Goal: Transaction & Acquisition: Purchase product/service

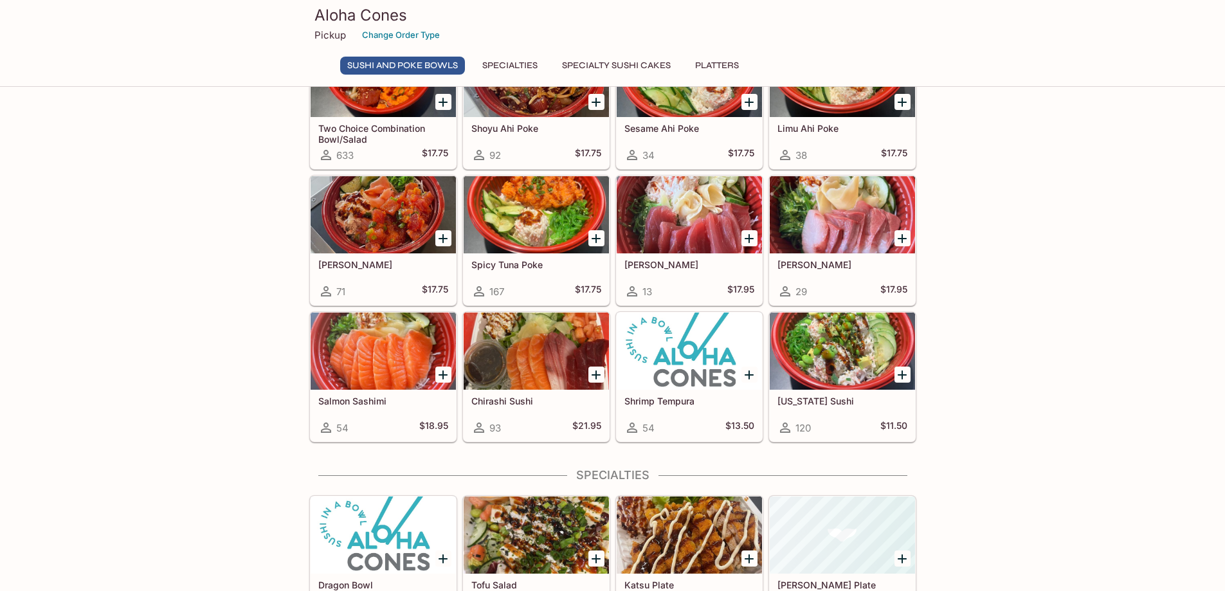
scroll to position [65, 0]
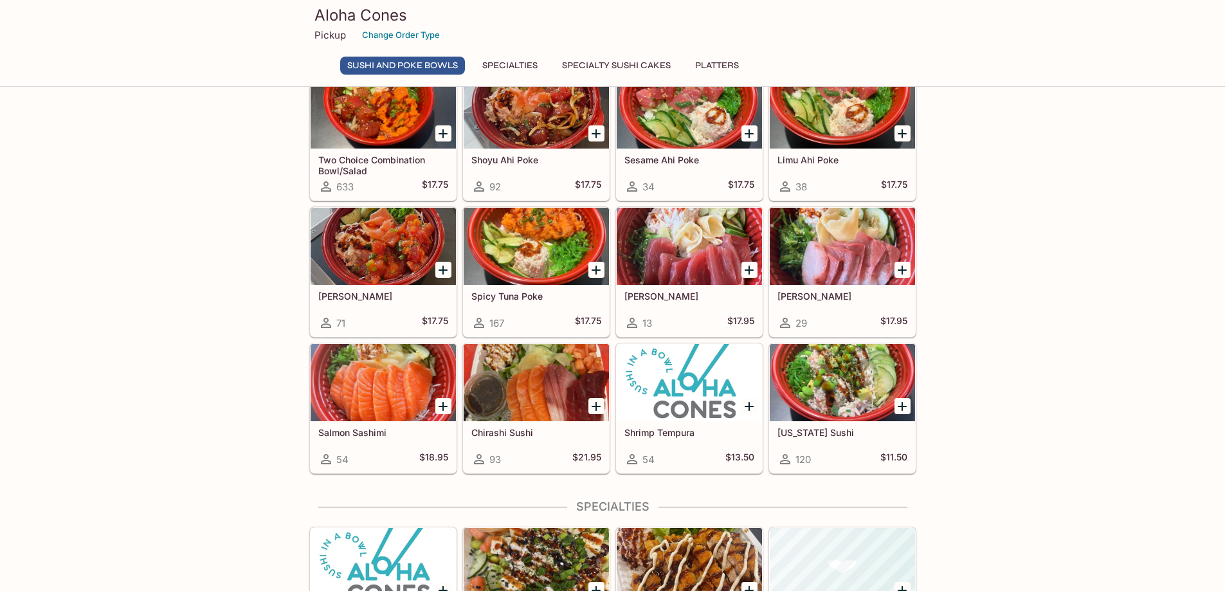
click at [545, 253] on div at bounding box center [536, 246] width 145 height 77
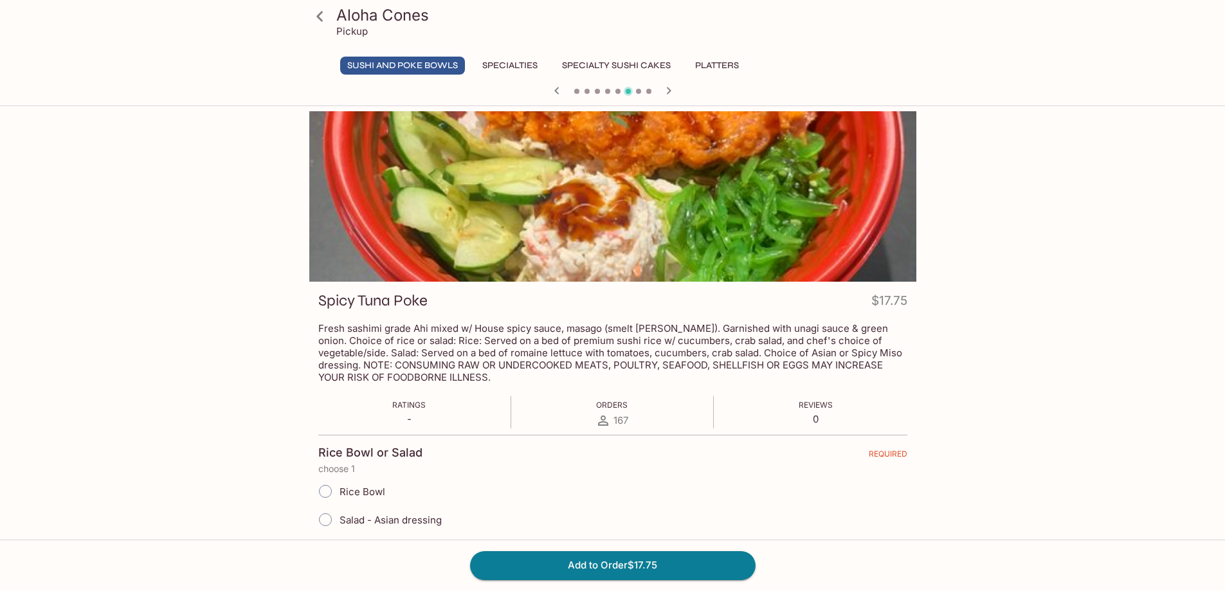
click at [327, 520] on input "Salad - Asian dressing" at bounding box center [325, 519] width 27 height 27
radio input "true"
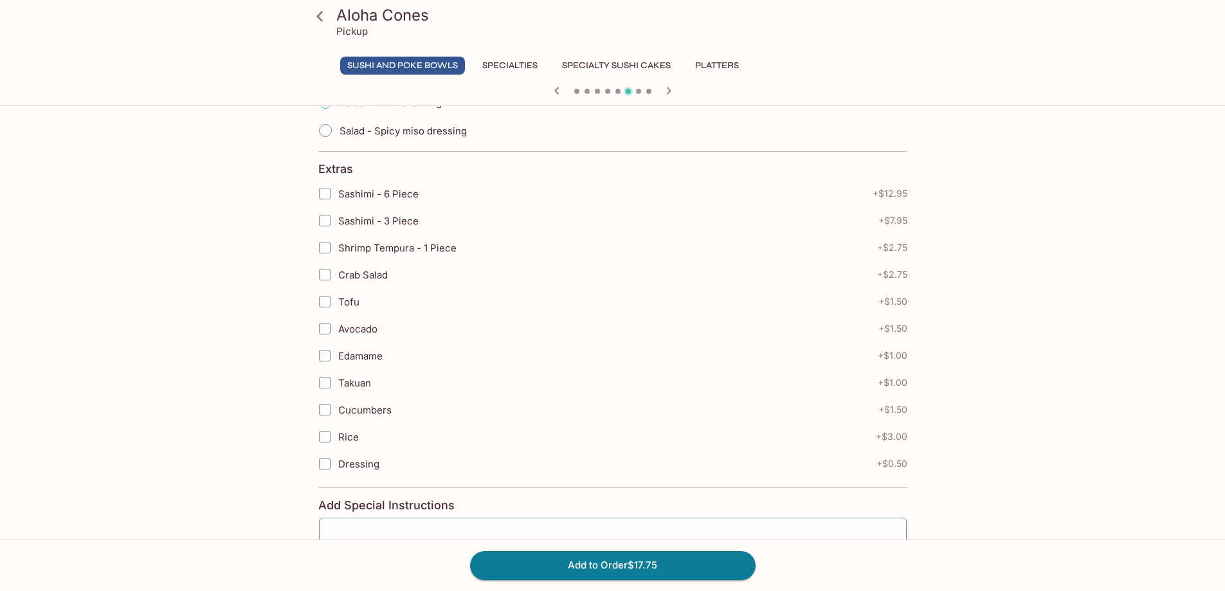
scroll to position [450, 0]
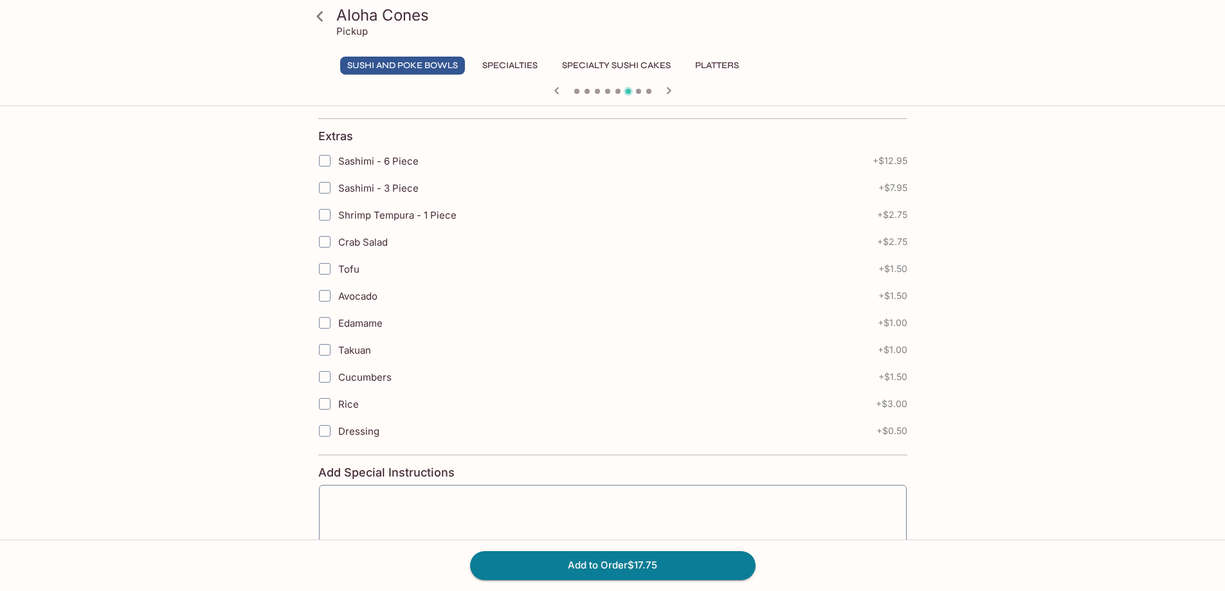
click at [323, 435] on input "Dressing" at bounding box center [325, 431] width 26 height 26
checkbox input "true"
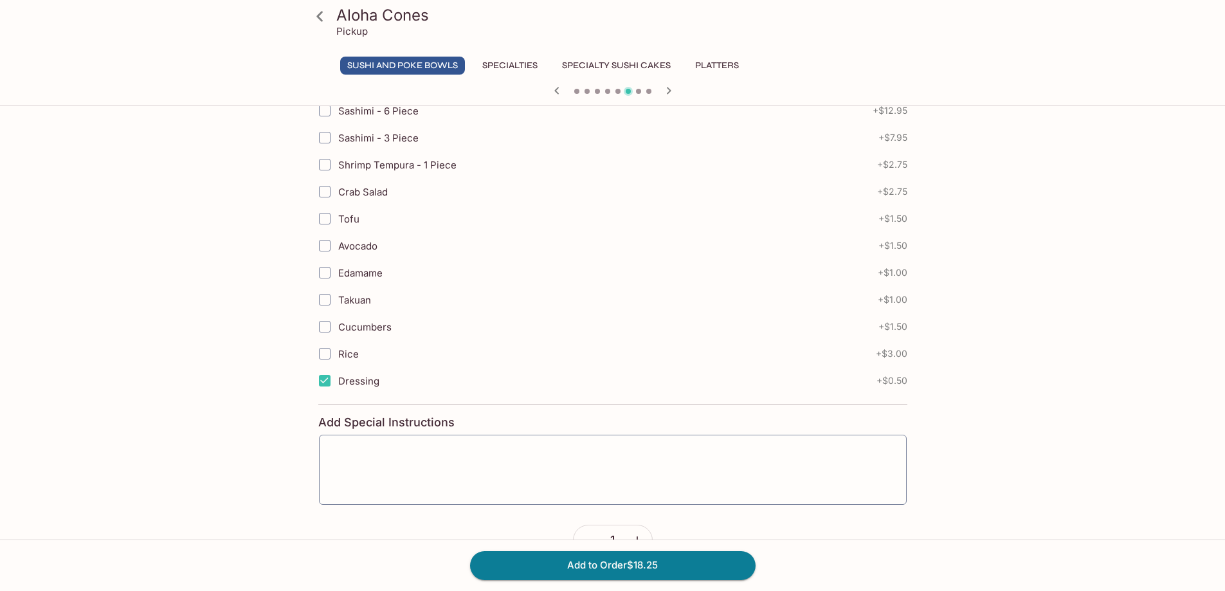
scroll to position [514, 0]
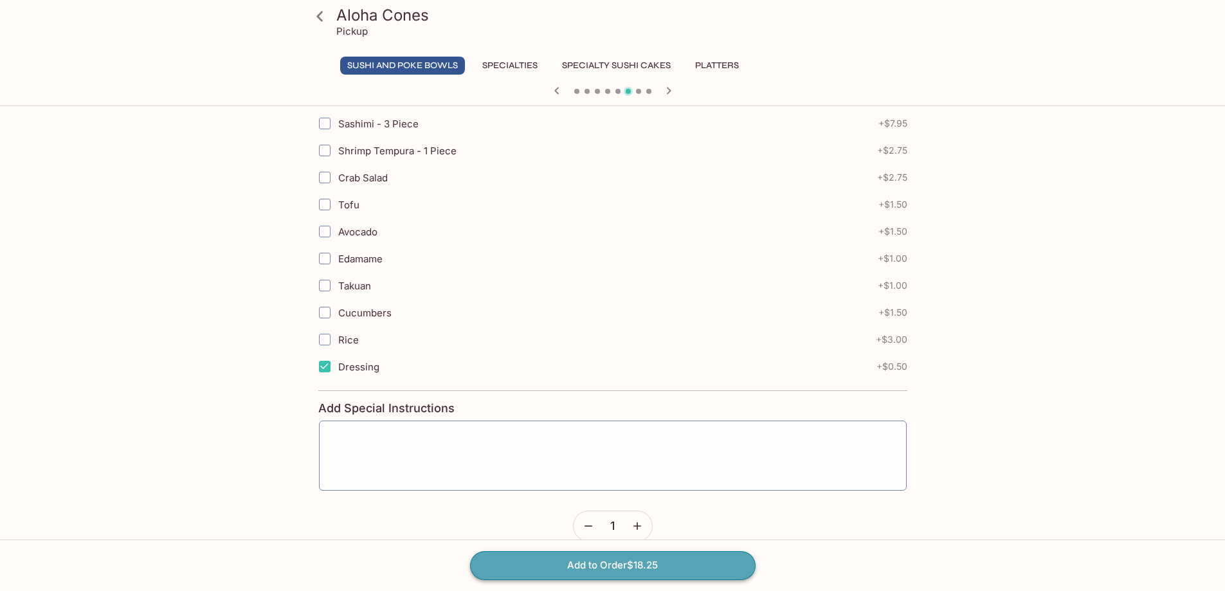
click at [590, 569] on button "Add to Order $18.25" at bounding box center [613, 565] width 286 height 28
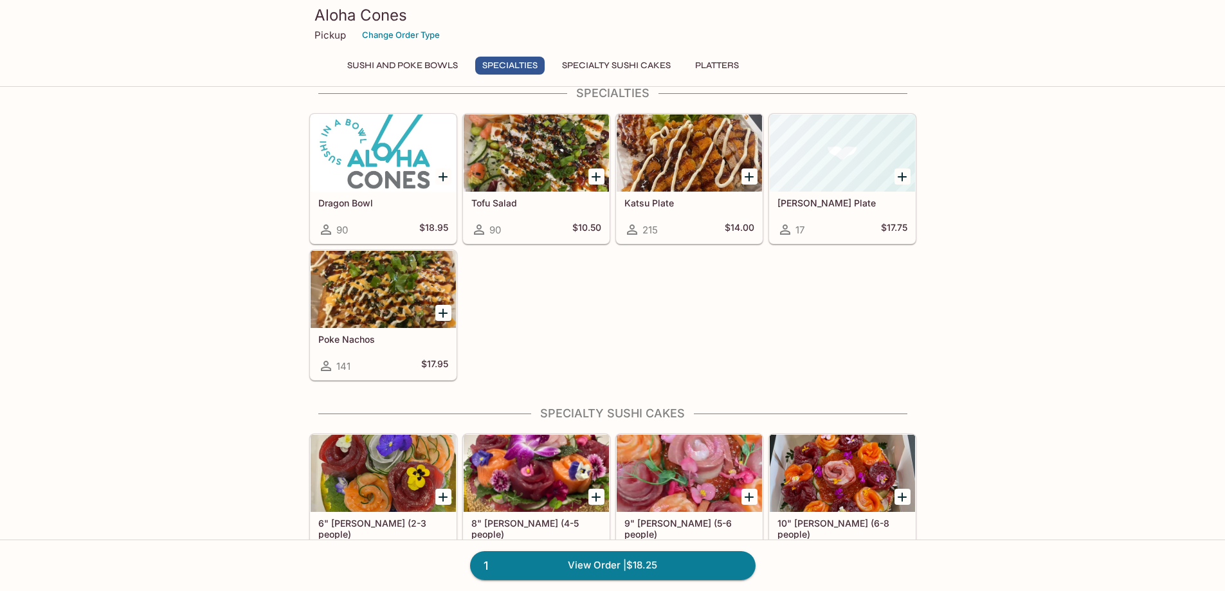
scroll to position [514, 0]
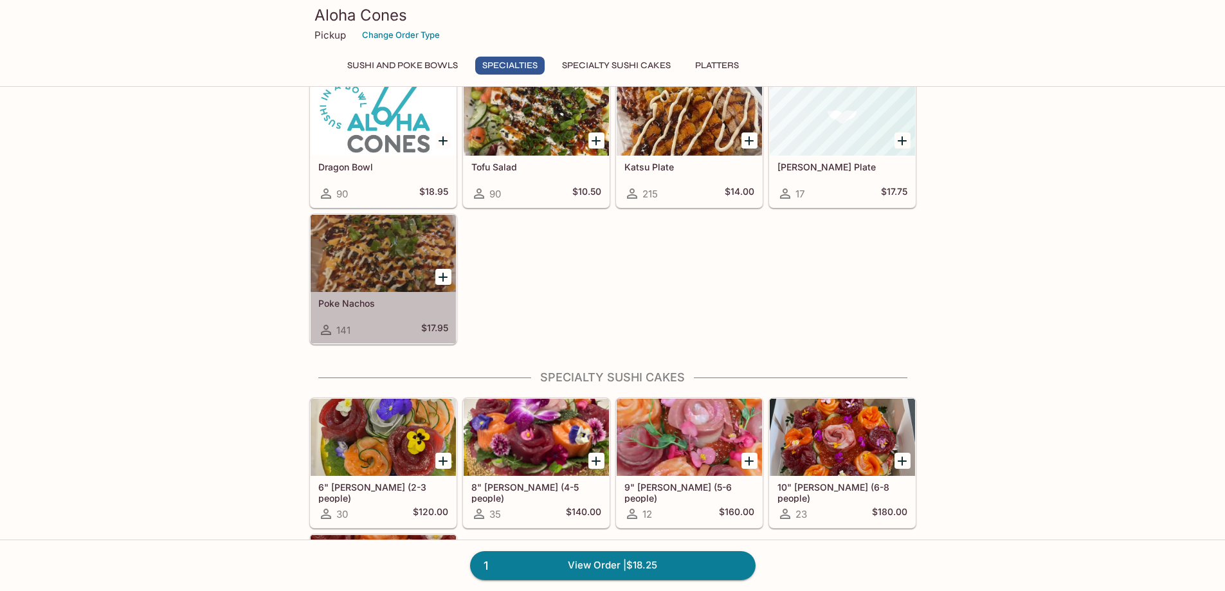
click at [341, 254] on div at bounding box center [383, 253] width 145 height 77
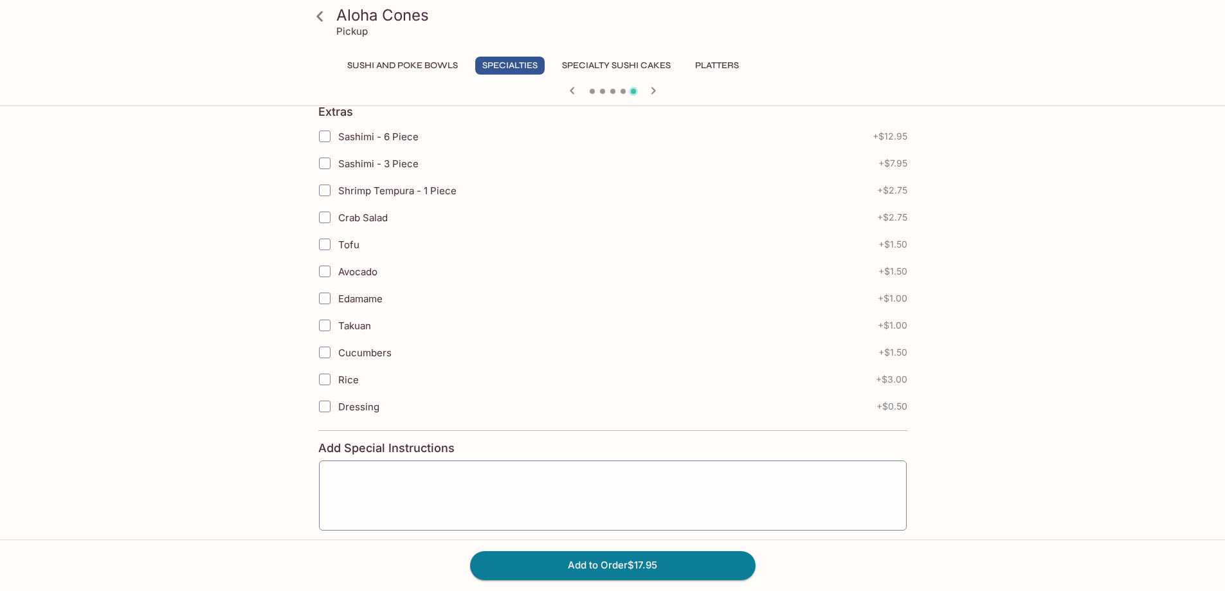
scroll to position [322, 0]
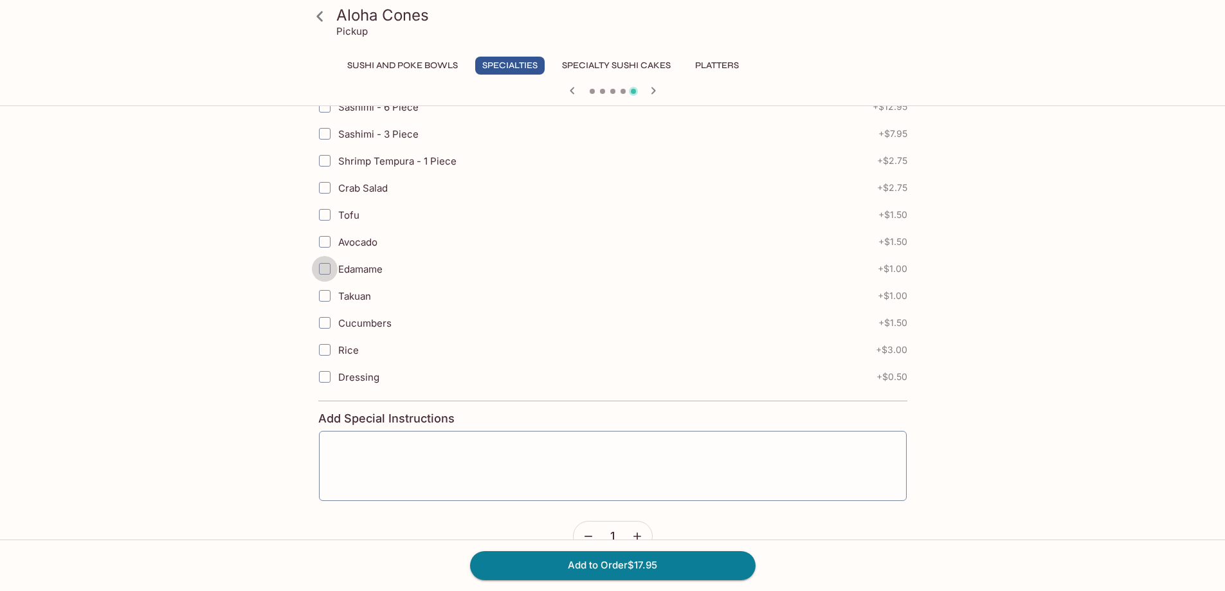
click at [323, 273] on input "Edamame" at bounding box center [325, 269] width 26 height 26
checkbox input "true"
click at [327, 244] on input "Avocado" at bounding box center [325, 242] width 26 height 26
checkbox input "true"
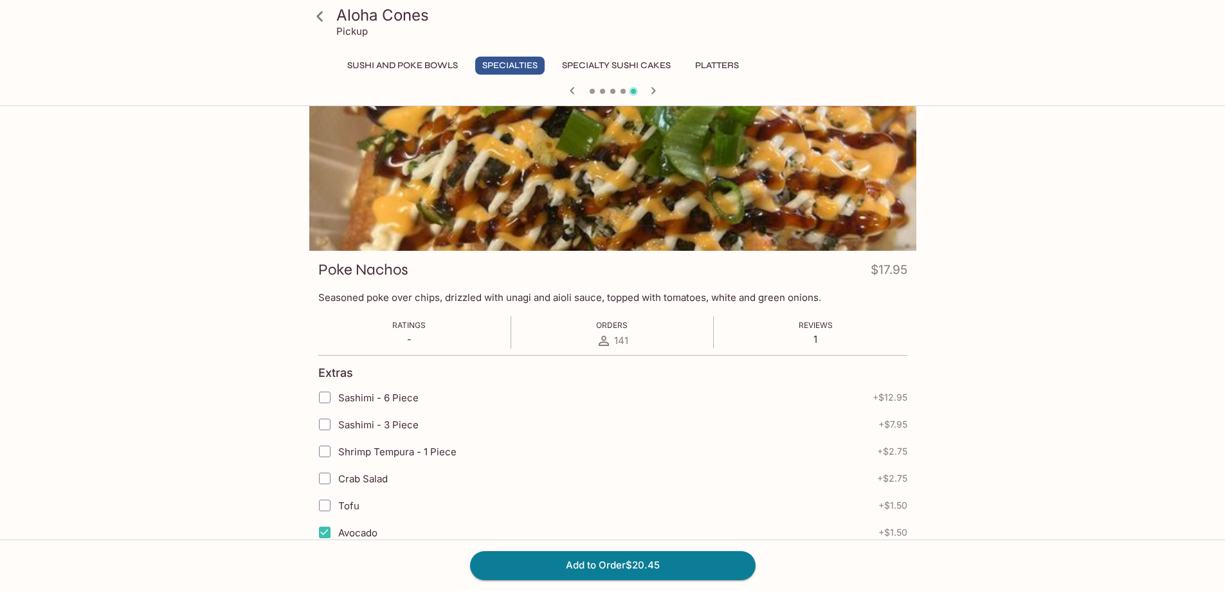
scroll to position [0, 0]
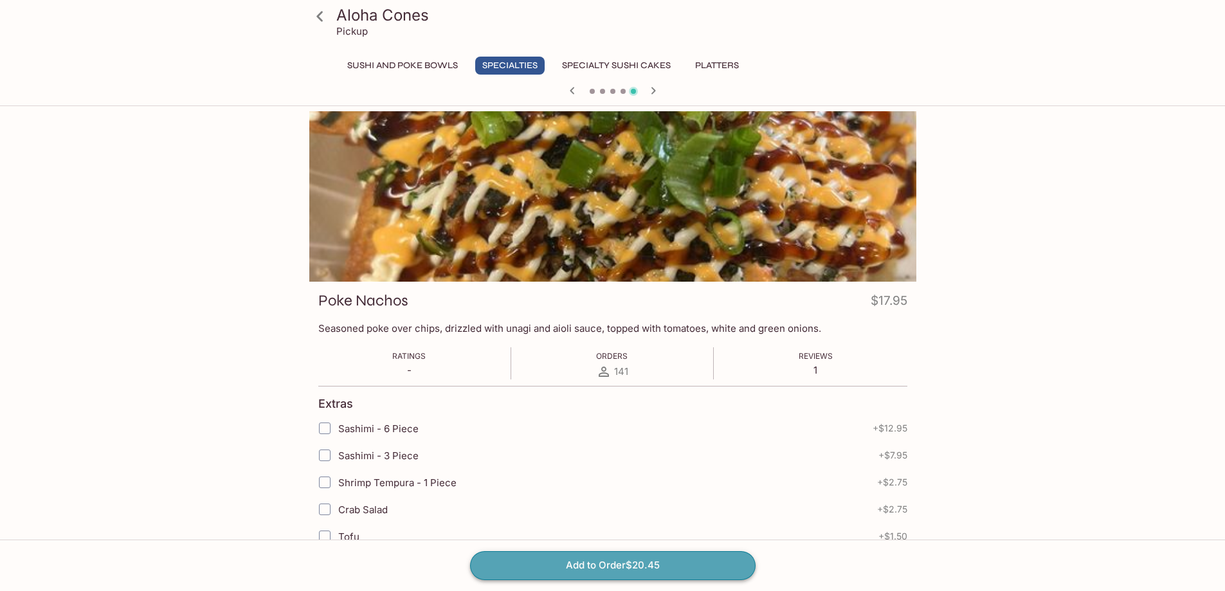
click at [607, 570] on button "Add to Order $20.45" at bounding box center [613, 565] width 286 height 28
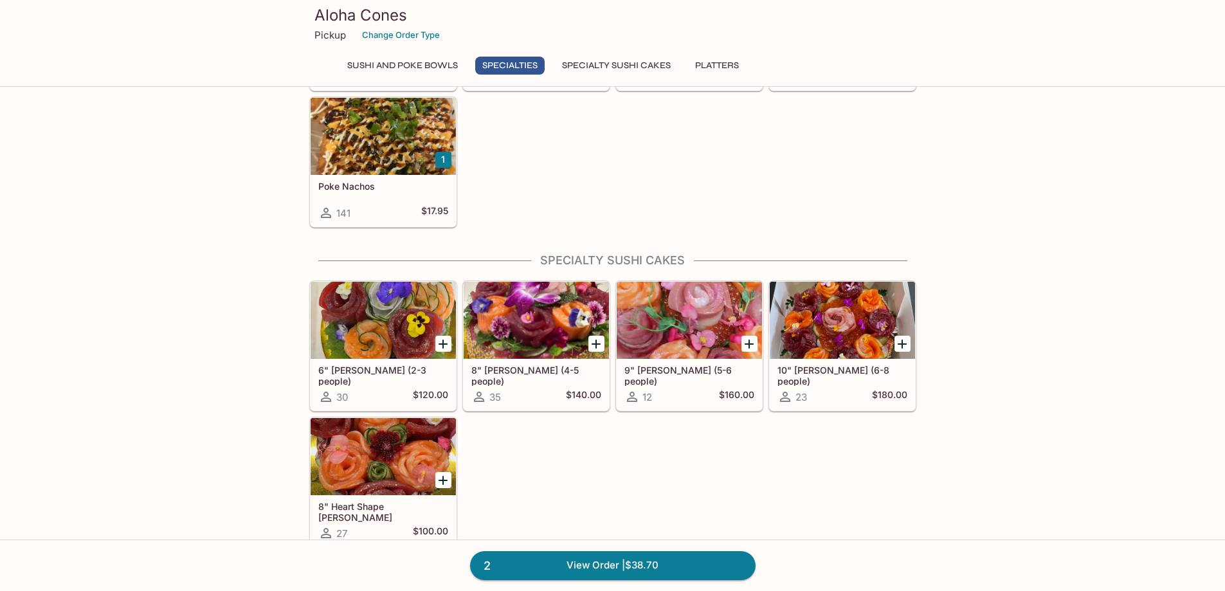
scroll to position [643, 0]
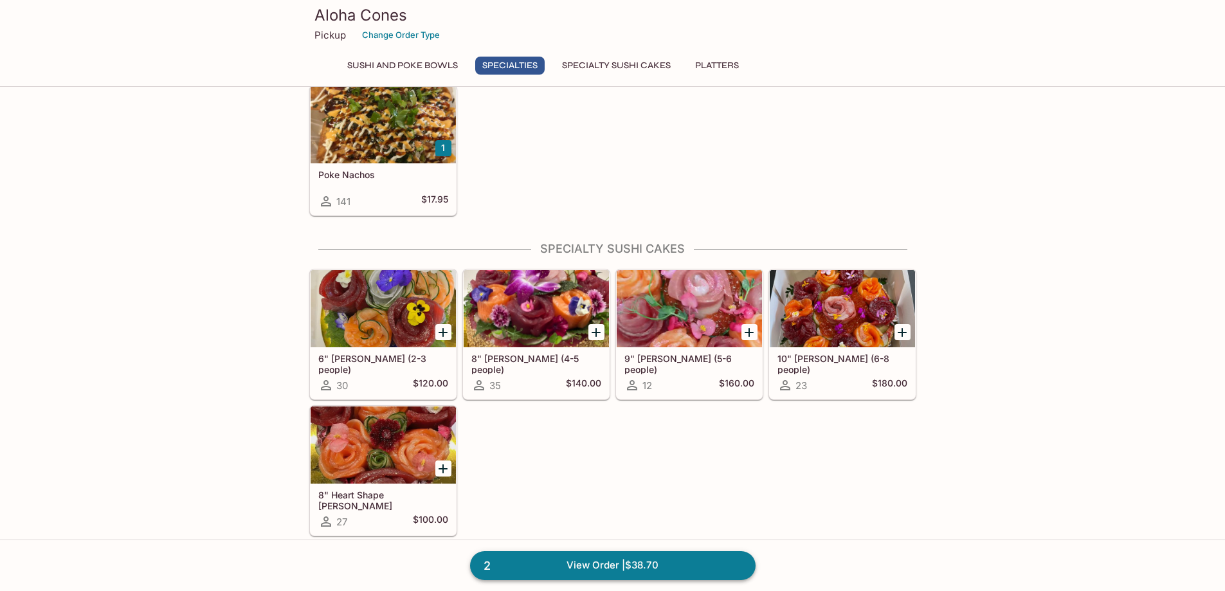
click at [646, 567] on link "2 View Order | $38.70" at bounding box center [613, 565] width 286 height 28
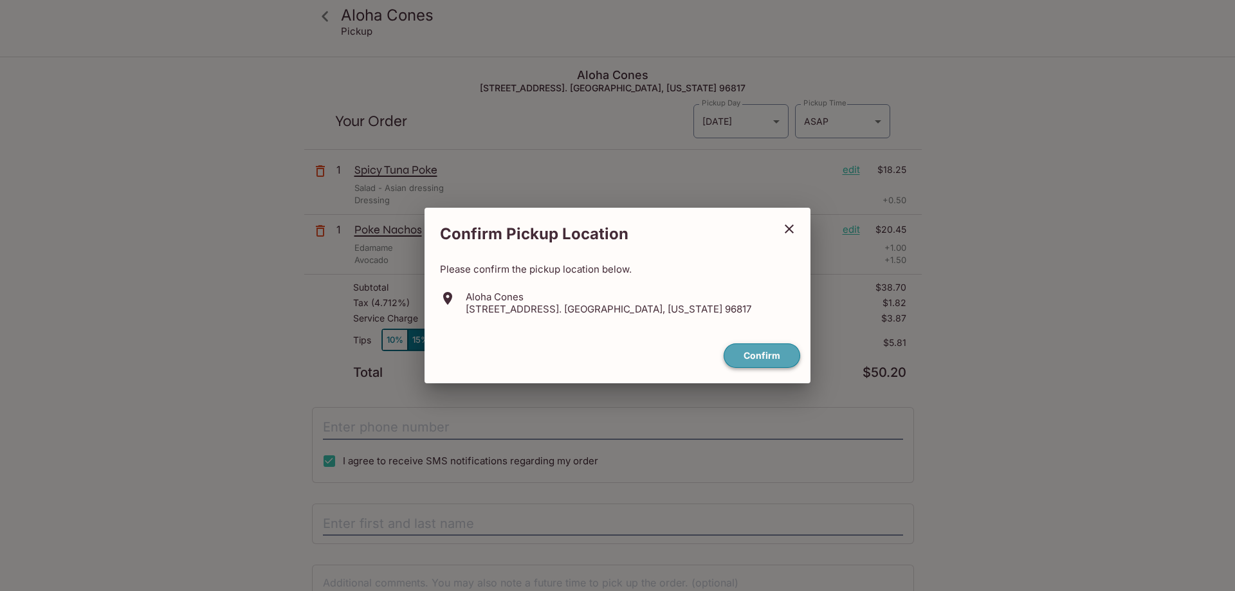
click at [779, 355] on button "Confirm" at bounding box center [761, 355] width 77 height 25
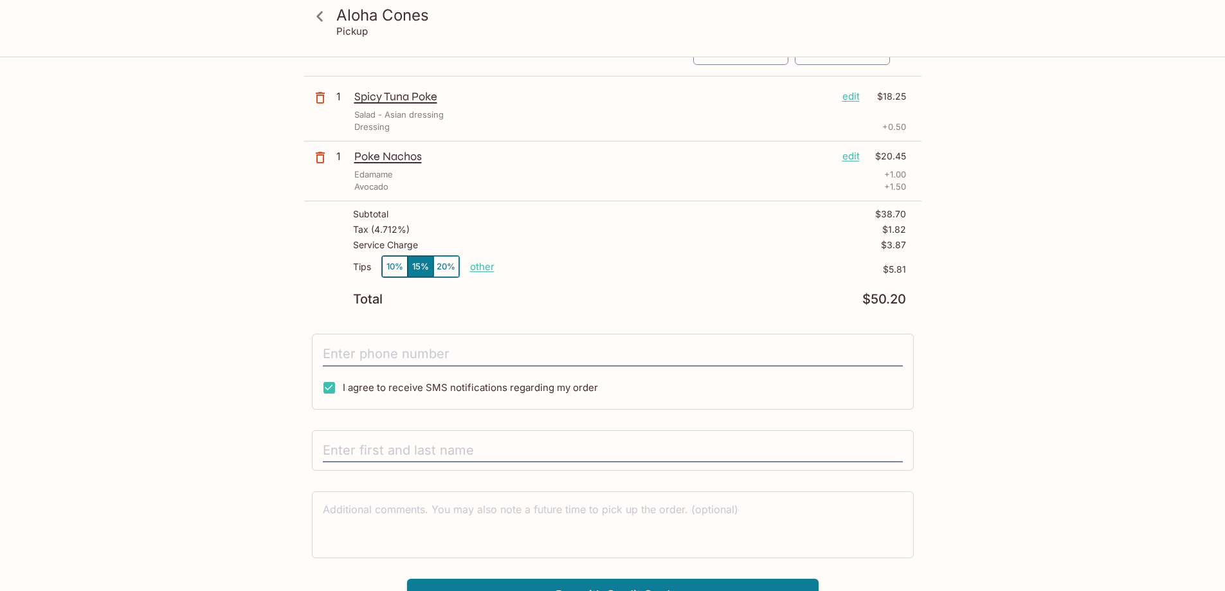
scroll to position [93, 0]
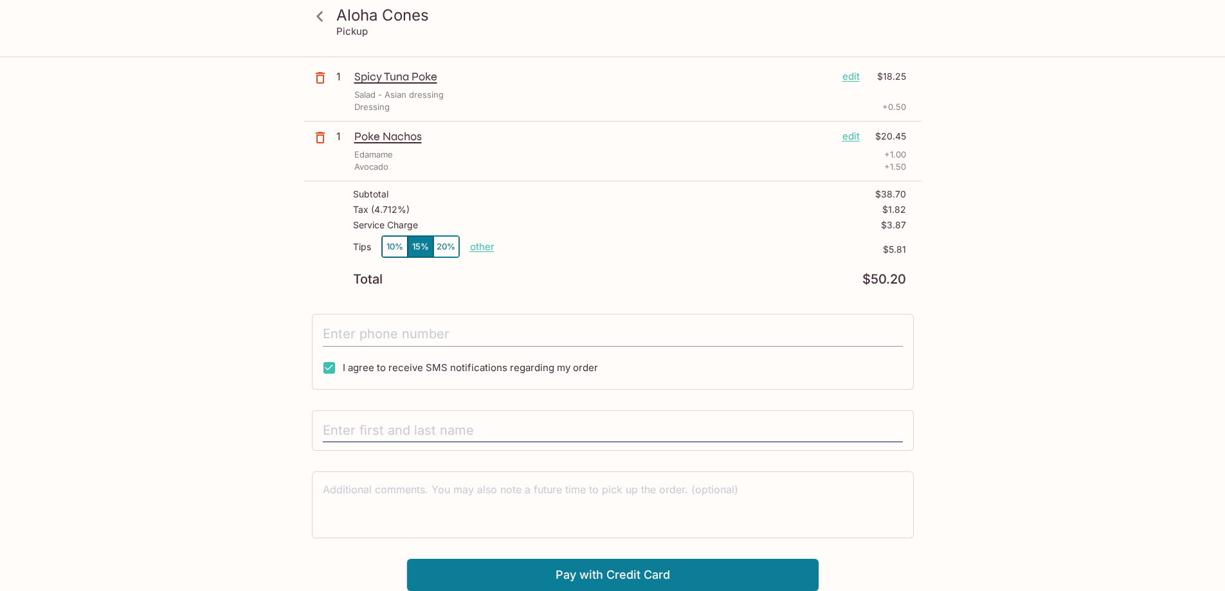
click at [478, 341] on input "tel" at bounding box center [613, 334] width 580 height 24
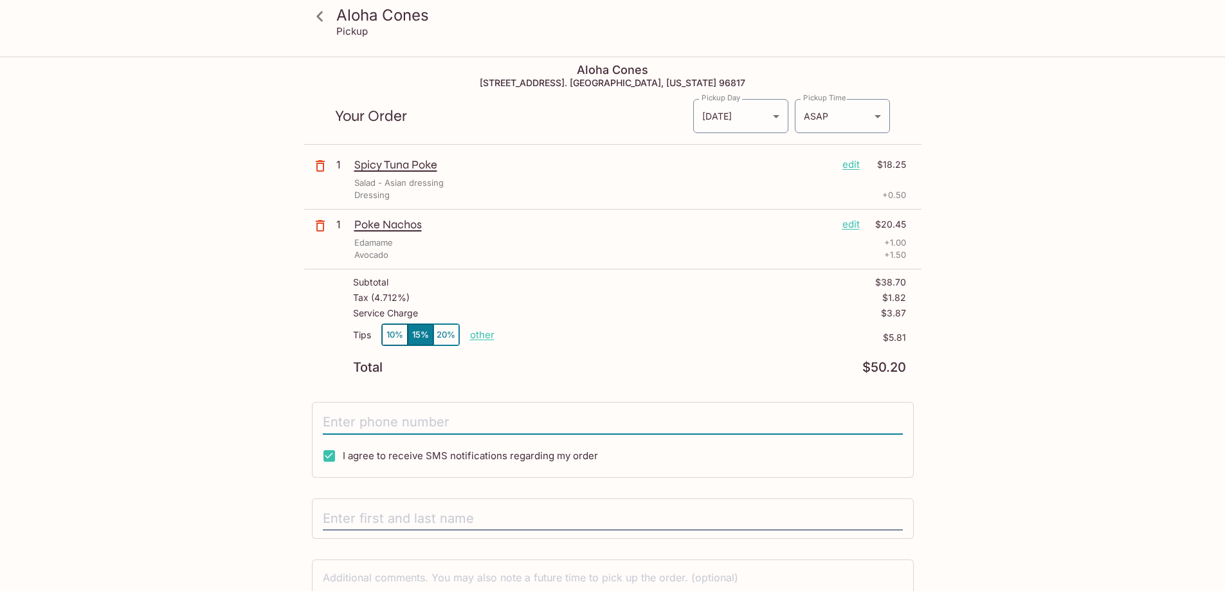
scroll to position [0, 0]
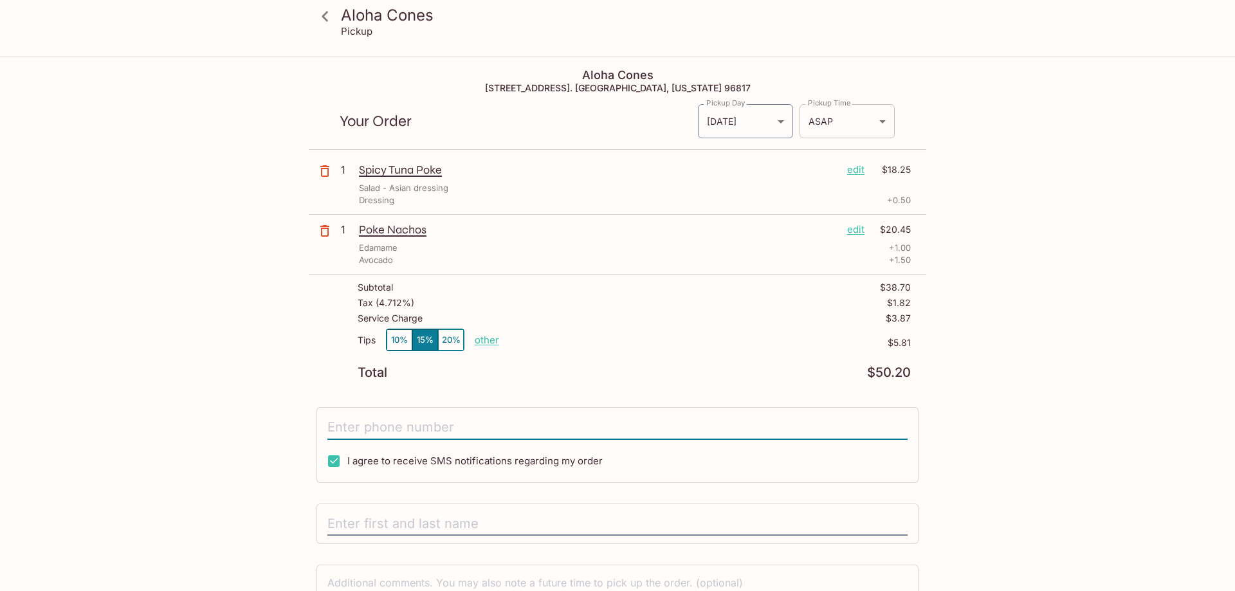
click at [880, 123] on body "Aloha Cones Pickup Aloha Cones [STREET_ADDRESS]. [GEOGRAPHIC_DATA], [US_STATE] …" at bounding box center [617, 353] width 1235 height 591
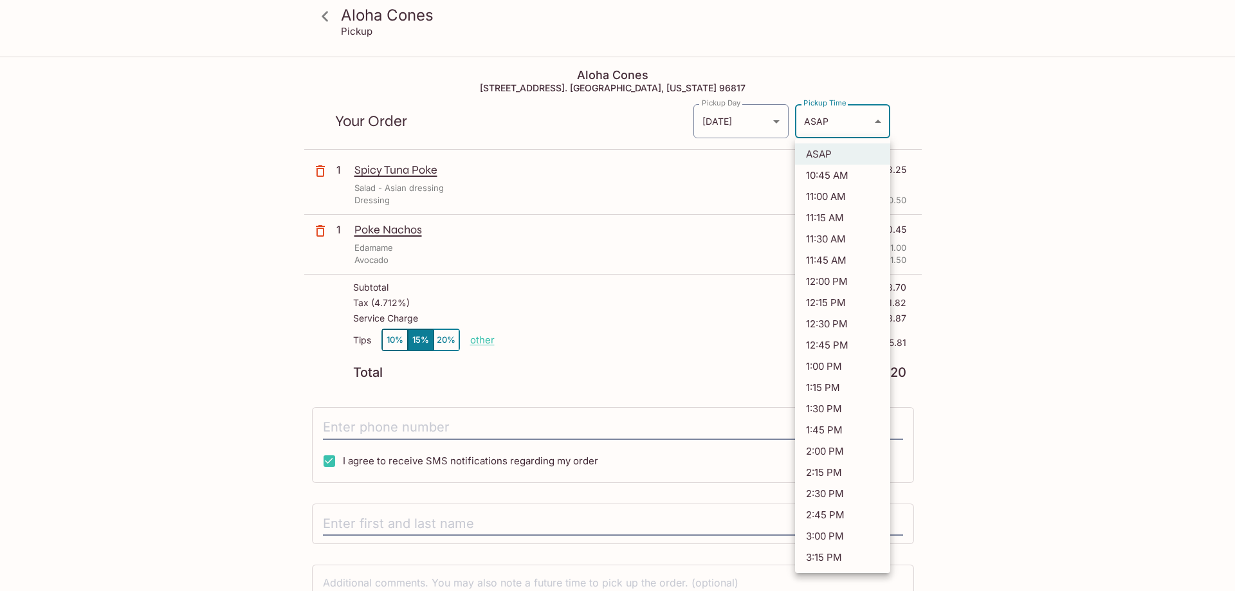
click at [1208, 119] on div at bounding box center [617, 295] width 1235 height 591
click at [866, 125] on body "Aloha Cones Pickup Aloha Cones [STREET_ADDRESS]. [GEOGRAPHIC_DATA], [US_STATE] …" at bounding box center [617, 353] width 1235 height 591
click at [832, 264] on li "11:45 AM" at bounding box center [842, 260] width 95 height 21
type input "[DATE]T21:45:43.000000Z"
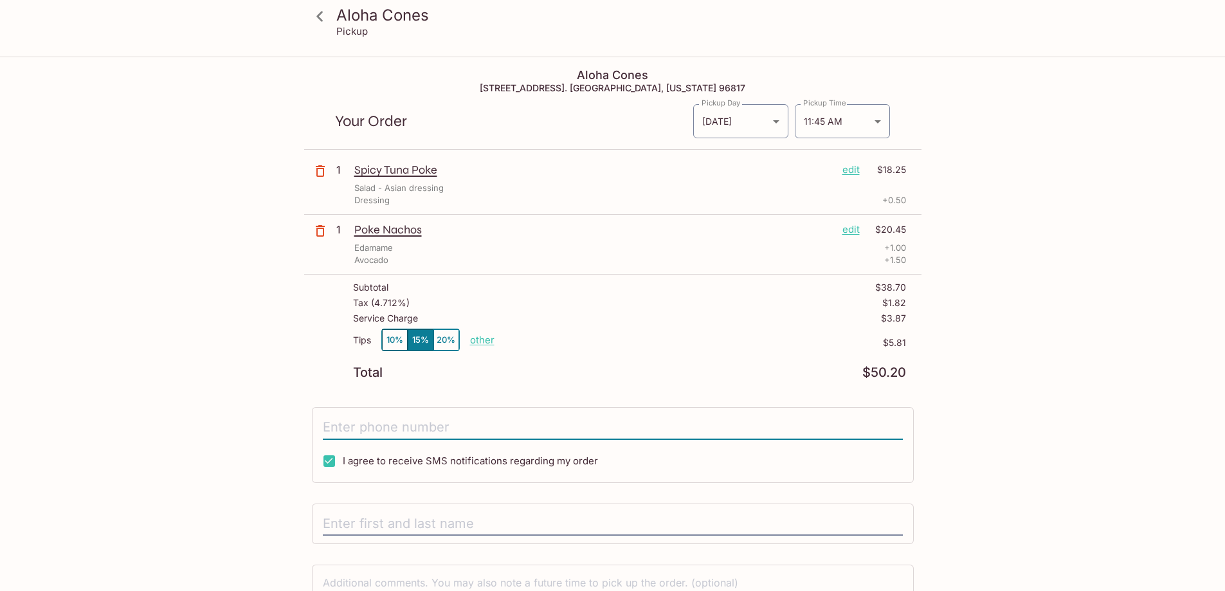
drag, startPoint x: 520, startPoint y: 430, endPoint x: 578, endPoint y: 405, distance: 62.5
click at [520, 430] on input "tel" at bounding box center [613, 427] width 580 height 24
type input "[PHONE_NUMBER]"
click at [520, 515] on input "text" at bounding box center [613, 524] width 580 height 24
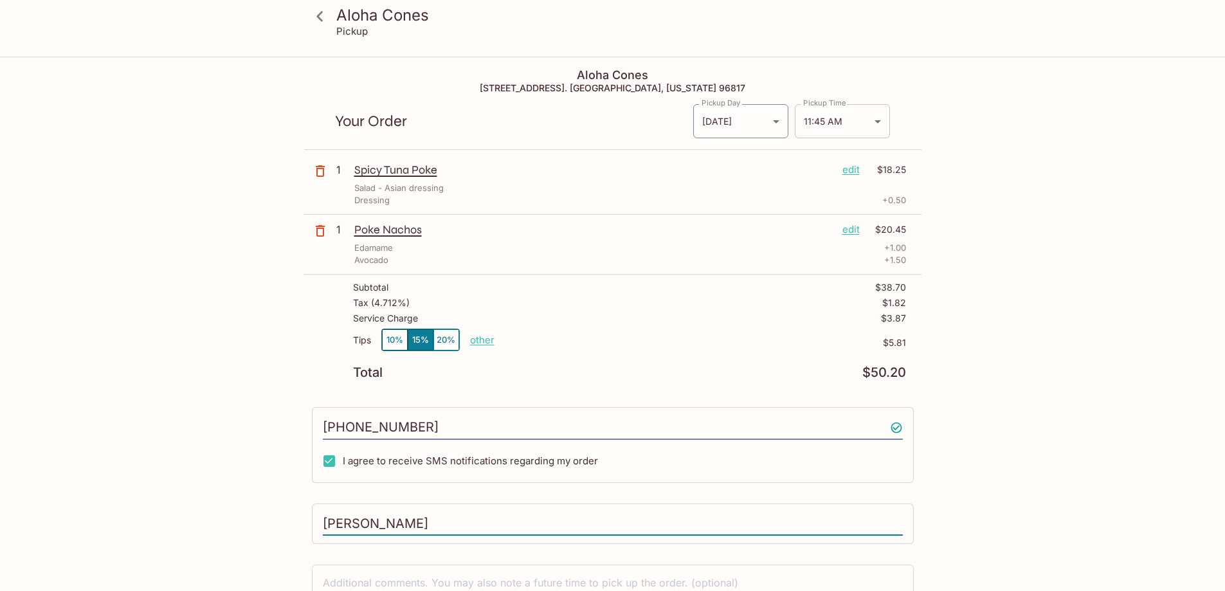
type input "[PERSON_NAME]"
click at [876, 123] on body "Aloha Cones Pickup Aloha Cones [STREET_ADDRESS]. [GEOGRAPHIC_DATA], [US_STATE] …" at bounding box center [617, 353] width 1235 height 591
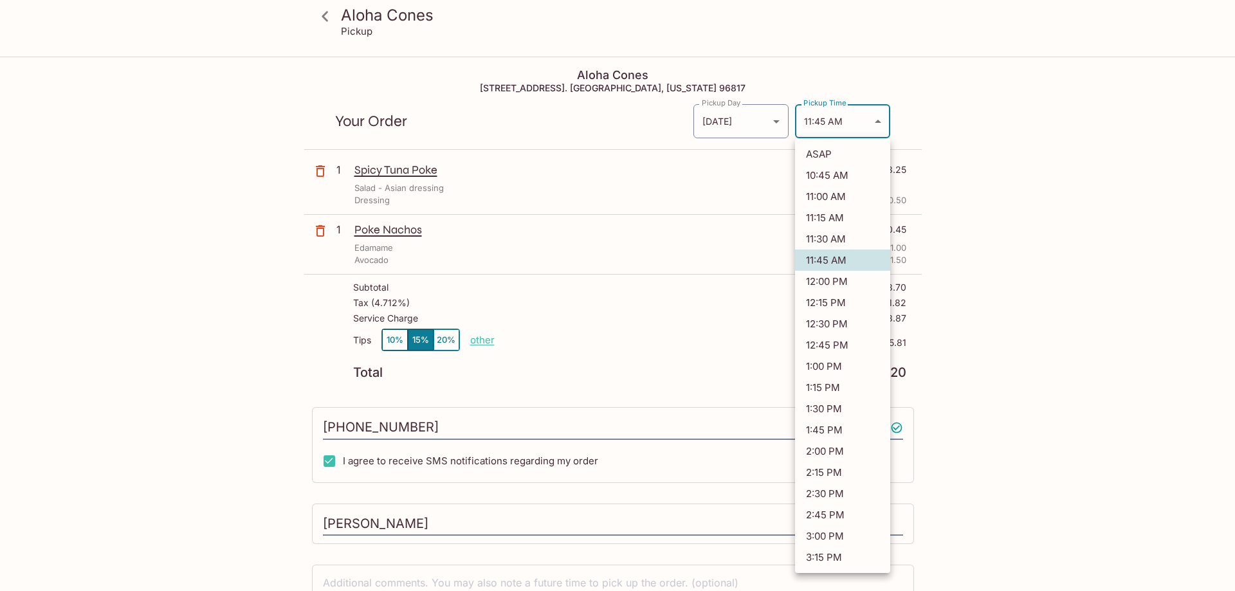
click at [1004, 111] on div at bounding box center [617, 295] width 1235 height 591
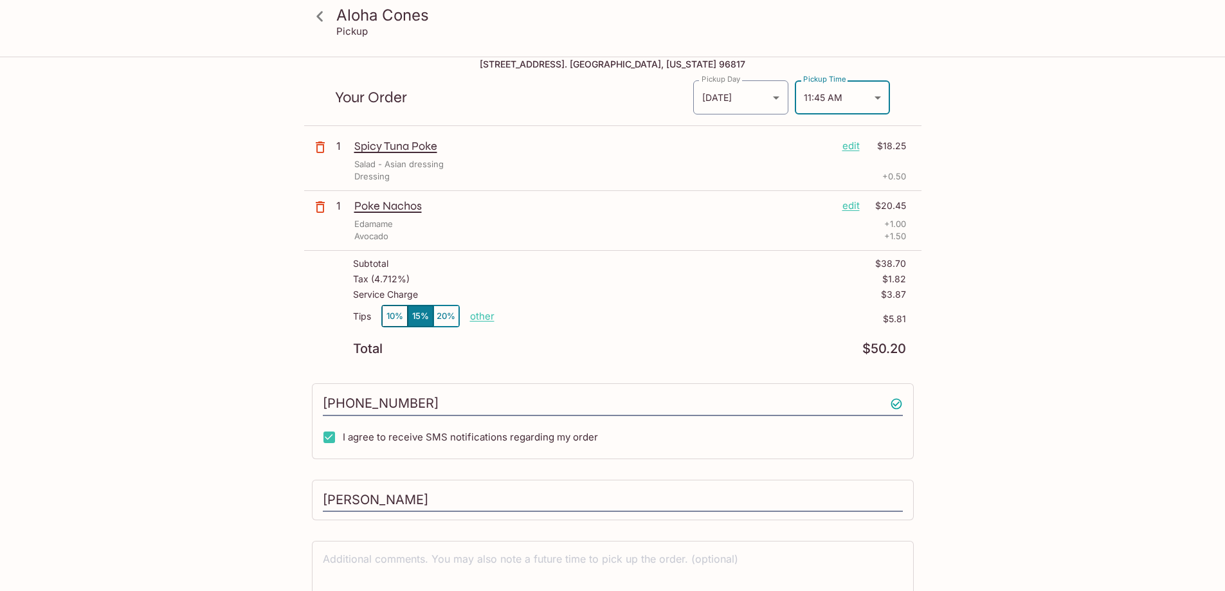
scroll to position [93, 0]
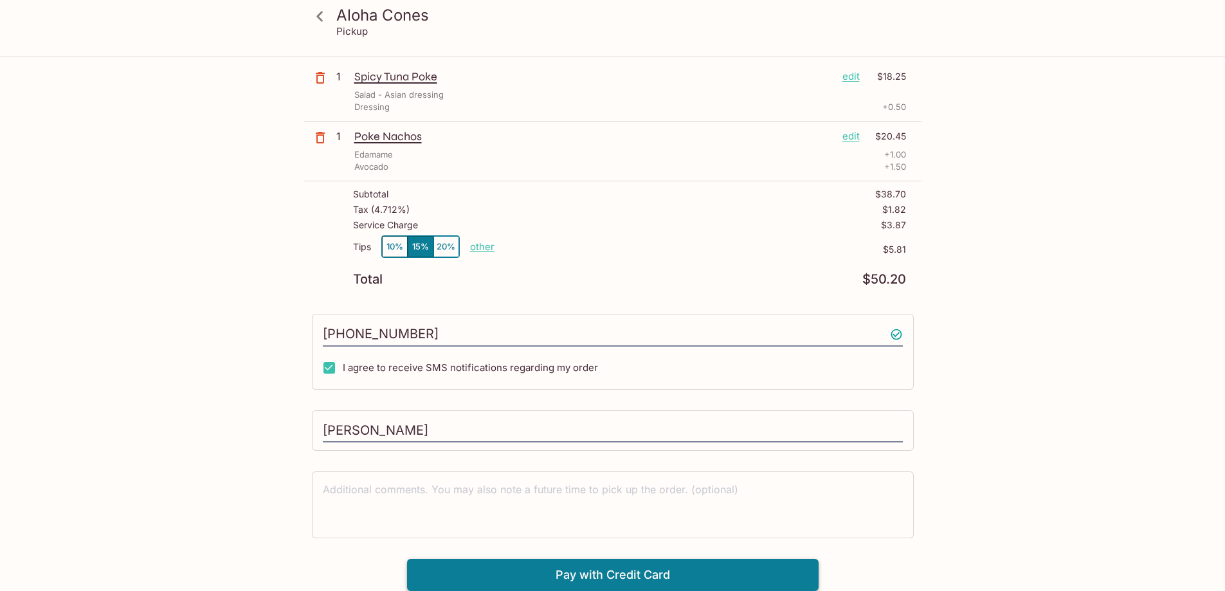
click at [633, 571] on button "Pay with Credit Card" at bounding box center [613, 575] width 412 height 32
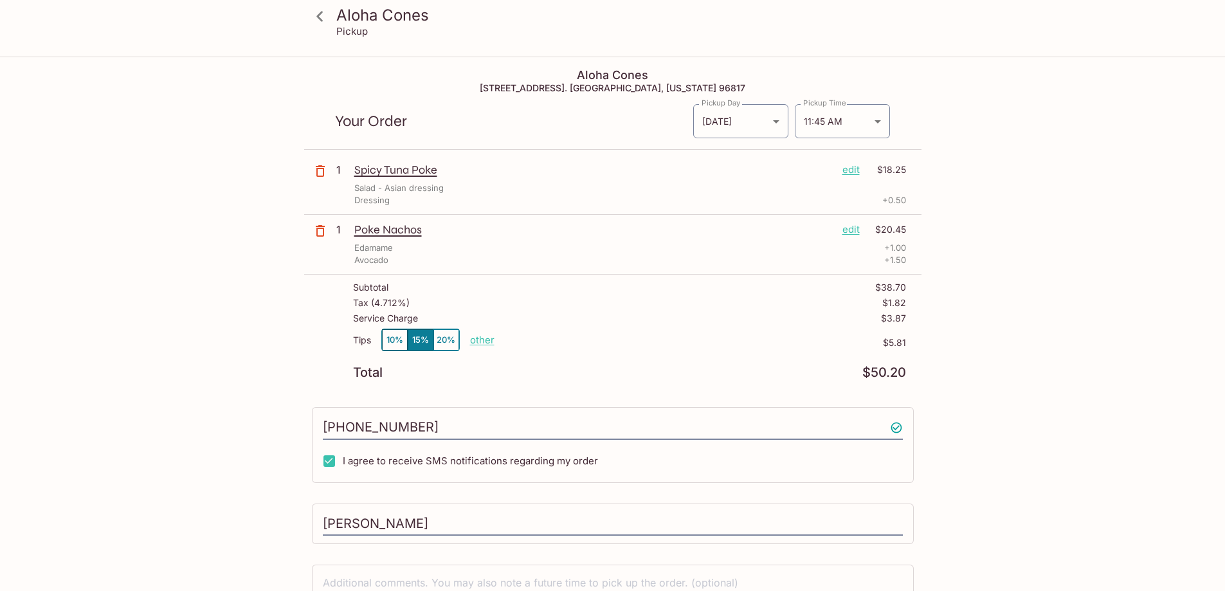
scroll to position [286, 0]
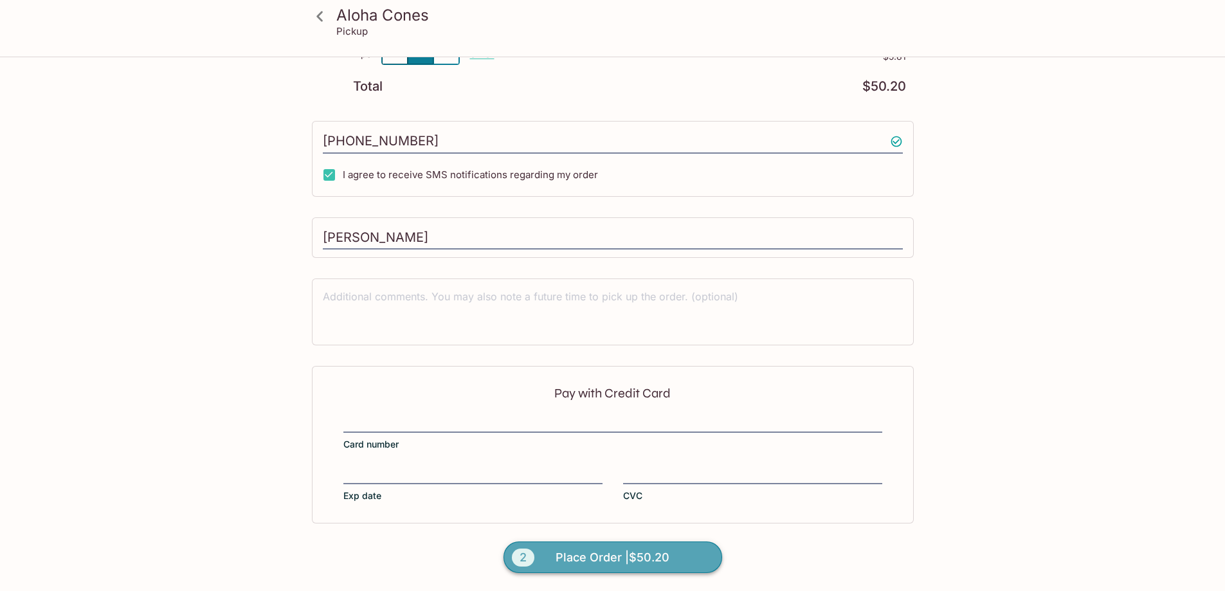
click at [628, 552] on span "Place Order | $50.20" at bounding box center [613, 557] width 114 height 21
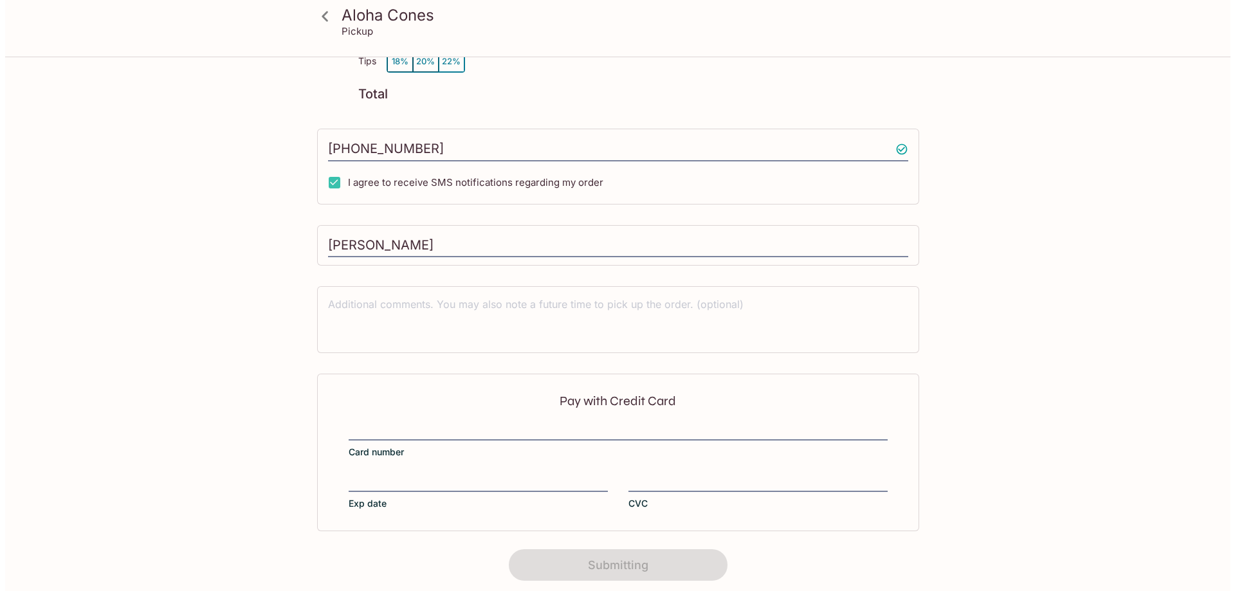
scroll to position [0, 0]
